Goal: Information Seeking & Learning: Understand process/instructions

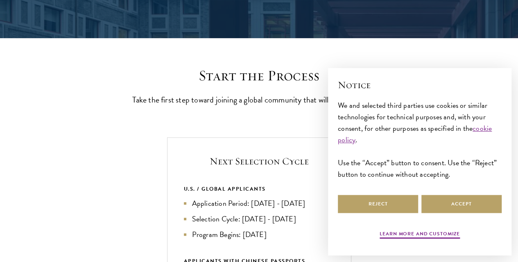
scroll to position [172, 0]
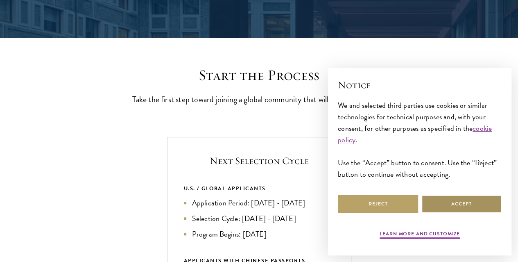
click at [443, 203] on button "Accept" at bounding box center [461, 203] width 80 height 18
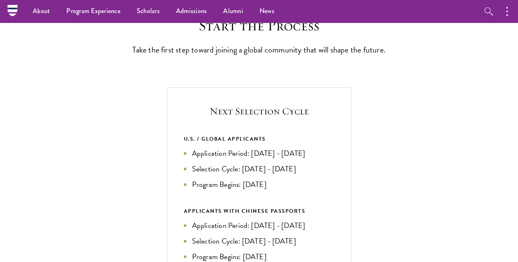
scroll to position [221, 0]
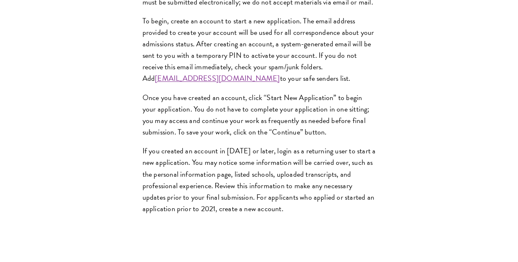
scroll to position [685, 0]
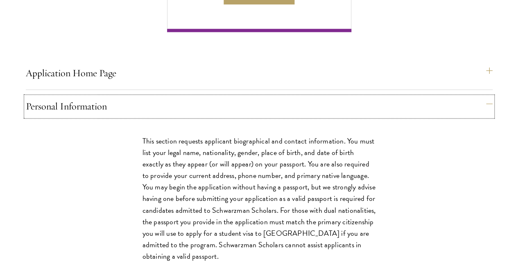
scroll to position [624, 0]
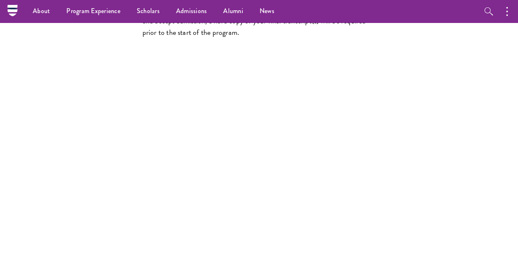
scroll to position [1422, 0]
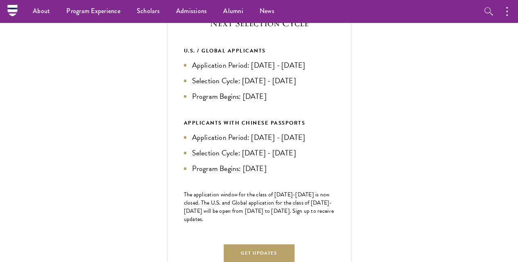
scroll to position [299, 0]
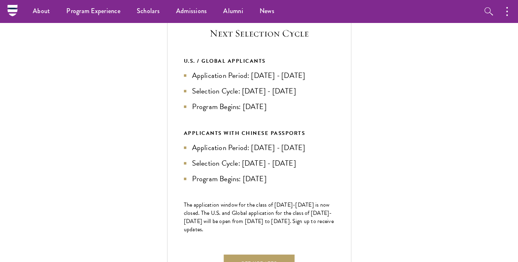
click at [335, 81] on li "Application Period: [DATE] - [DATE]" at bounding box center [259, 75] width 151 height 11
click at [335, 112] on ul "Application Period: [DATE] - [DATE] Selection Cycle: [DATE] - [DATE] Program Be…" at bounding box center [259, 91] width 151 height 43
click at [335, 81] on li "Application Period: [DATE] - [DATE]" at bounding box center [259, 75] width 151 height 11
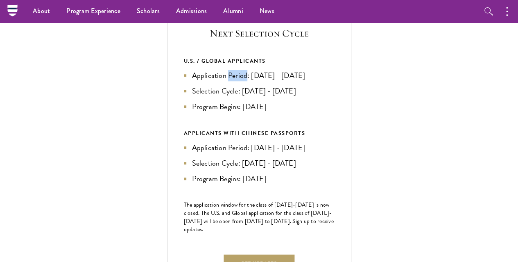
click at [335, 81] on li "Application Period: [DATE] - [DATE]" at bounding box center [259, 75] width 151 height 11
click at [335, 97] on li "Selection Cycle: [DATE] - [DATE]" at bounding box center [259, 90] width 151 height 11
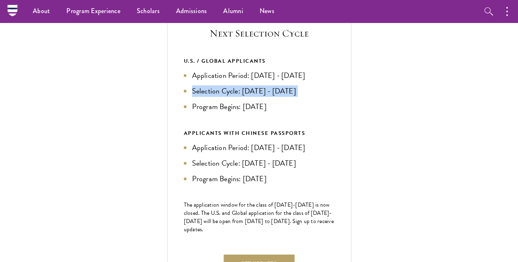
click at [335, 97] on li "Selection Cycle: [DATE] - [DATE]" at bounding box center [259, 90] width 151 height 11
click at [335, 81] on li "Application Period: [DATE] - [DATE]" at bounding box center [259, 75] width 151 height 11
click at [335, 97] on li "Selection Cycle: [DATE] - [DATE]" at bounding box center [259, 90] width 151 height 11
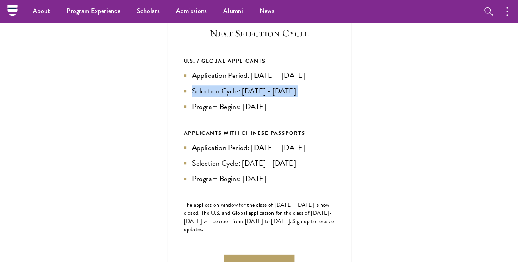
click at [335, 97] on li "Selection Cycle: [DATE] - [DATE]" at bounding box center [259, 90] width 151 height 11
click at [335, 112] on li "Program Begins: [DATE]" at bounding box center [259, 106] width 151 height 11
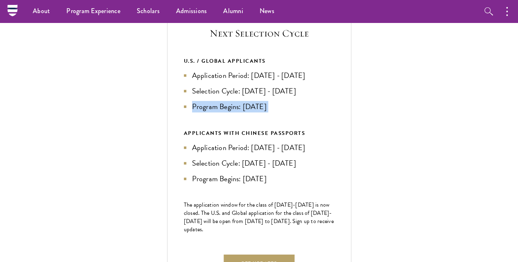
click at [335, 112] on li "Program Begins: [DATE]" at bounding box center [259, 106] width 151 height 11
click at [335, 112] on ul "Application Period: [DATE] - [DATE] Selection Cycle: [DATE] - [DATE] Program Be…" at bounding box center [259, 91] width 151 height 43
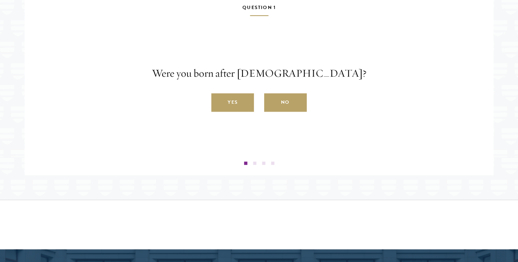
scroll to position [1813, 0]
